Goal: Information Seeking & Learning: Learn about a topic

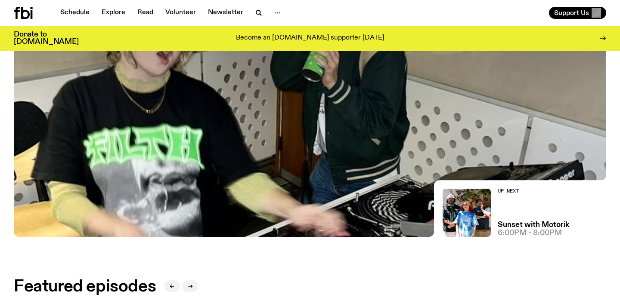
scroll to position [37, 0]
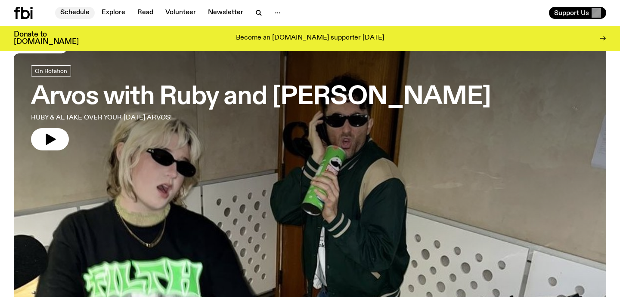
click at [83, 16] on link "Schedule" at bounding box center [75, 13] width 40 height 12
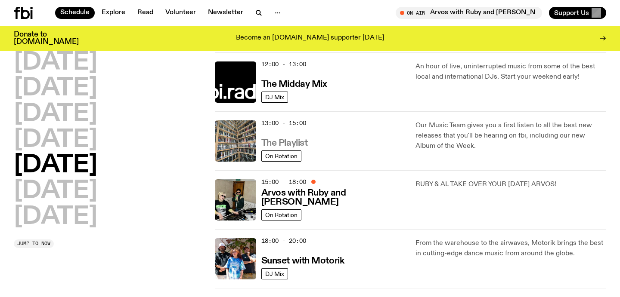
scroll to position [199, 0]
click at [296, 144] on h3 "The Playlist" at bounding box center [284, 143] width 46 height 9
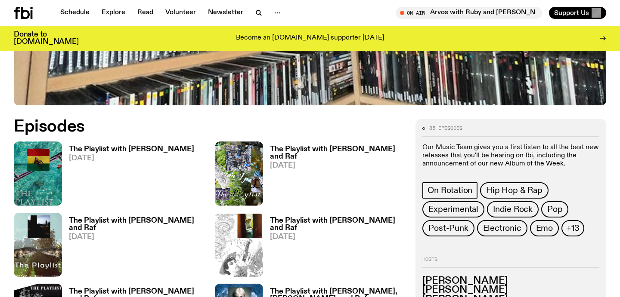
scroll to position [318, 0]
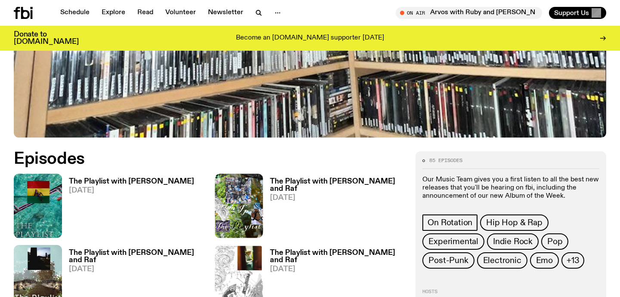
click at [123, 183] on h3 "The Playlist with [PERSON_NAME]" at bounding box center [131, 181] width 125 height 7
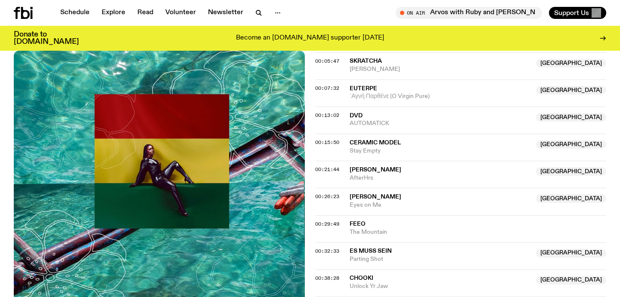
scroll to position [348, 0]
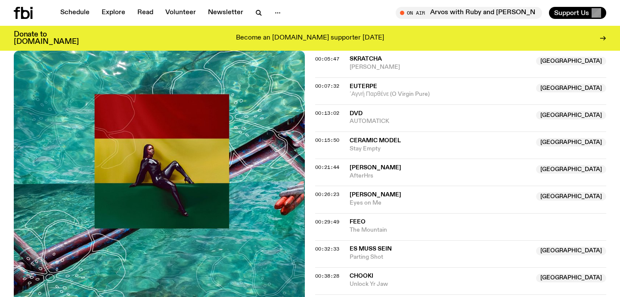
click at [345, 12] on div "On Air Arvos with [PERSON_NAME] and Al Tune in live Support Us" at bounding box center [459, 13] width 293 height 12
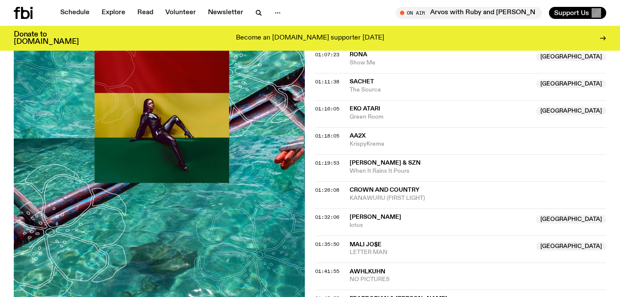
scroll to position [1162, 0]
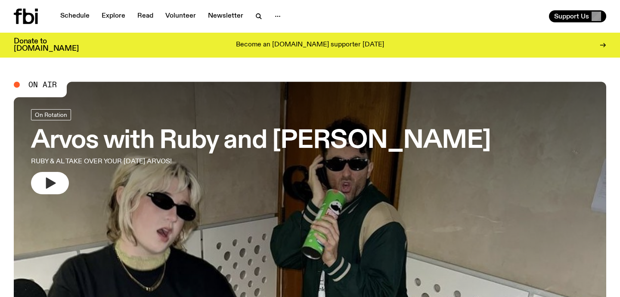
click at [61, 185] on button "button" at bounding box center [50, 183] width 38 height 22
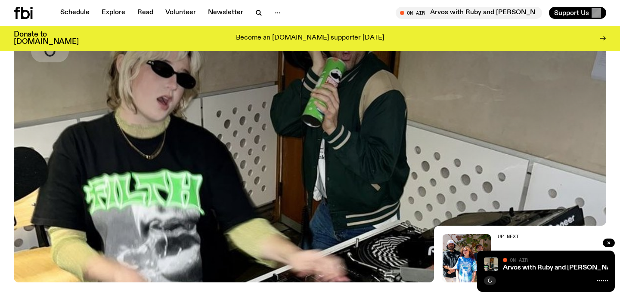
scroll to position [102, 0]
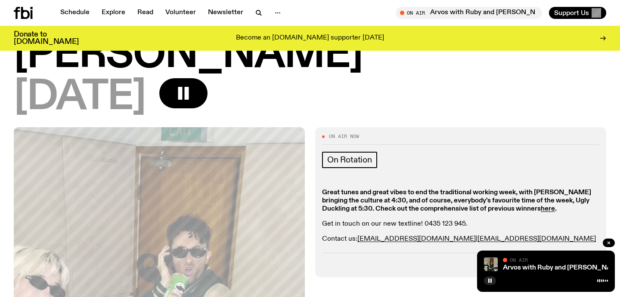
scroll to position [81, 0]
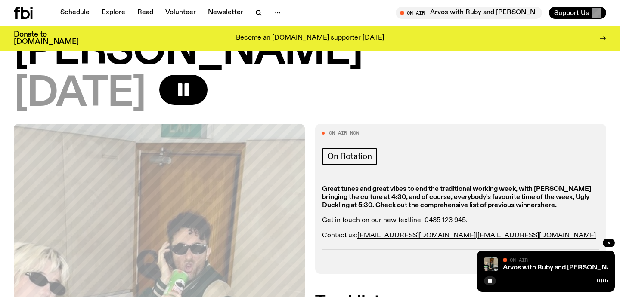
click at [419, 217] on p "Get in touch on our new textline! 0435 123 945." at bounding box center [460, 221] width 277 height 8
drag, startPoint x: 422, startPoint y: 181, endPoint x: 461, endPoint y: 179, distance: 39.6
click at [461, 217] on p "Get in touch on our new textline! 0435 123 945." at bounding box center [460, 221] width 277 height 8
copy p "0435 123 945"
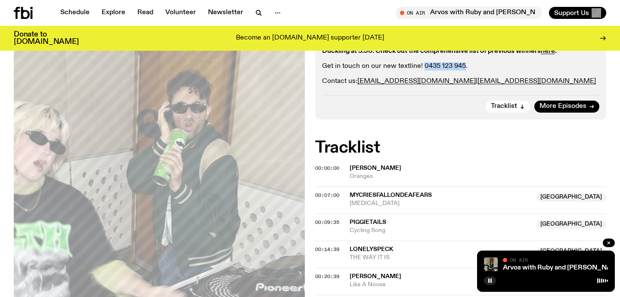
scroll to position [379, 0]
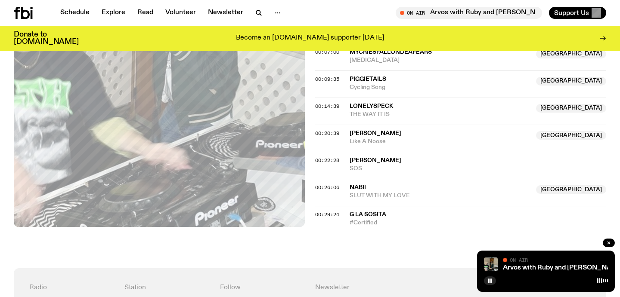
click at [395, 225] on div "On Air Now On Rotation Great tunes and great vibes to end the traditional worki…" at bounding box center [310, 47] width 620 height 442
